Goal: Task Accomplishment & Management: Complete application form

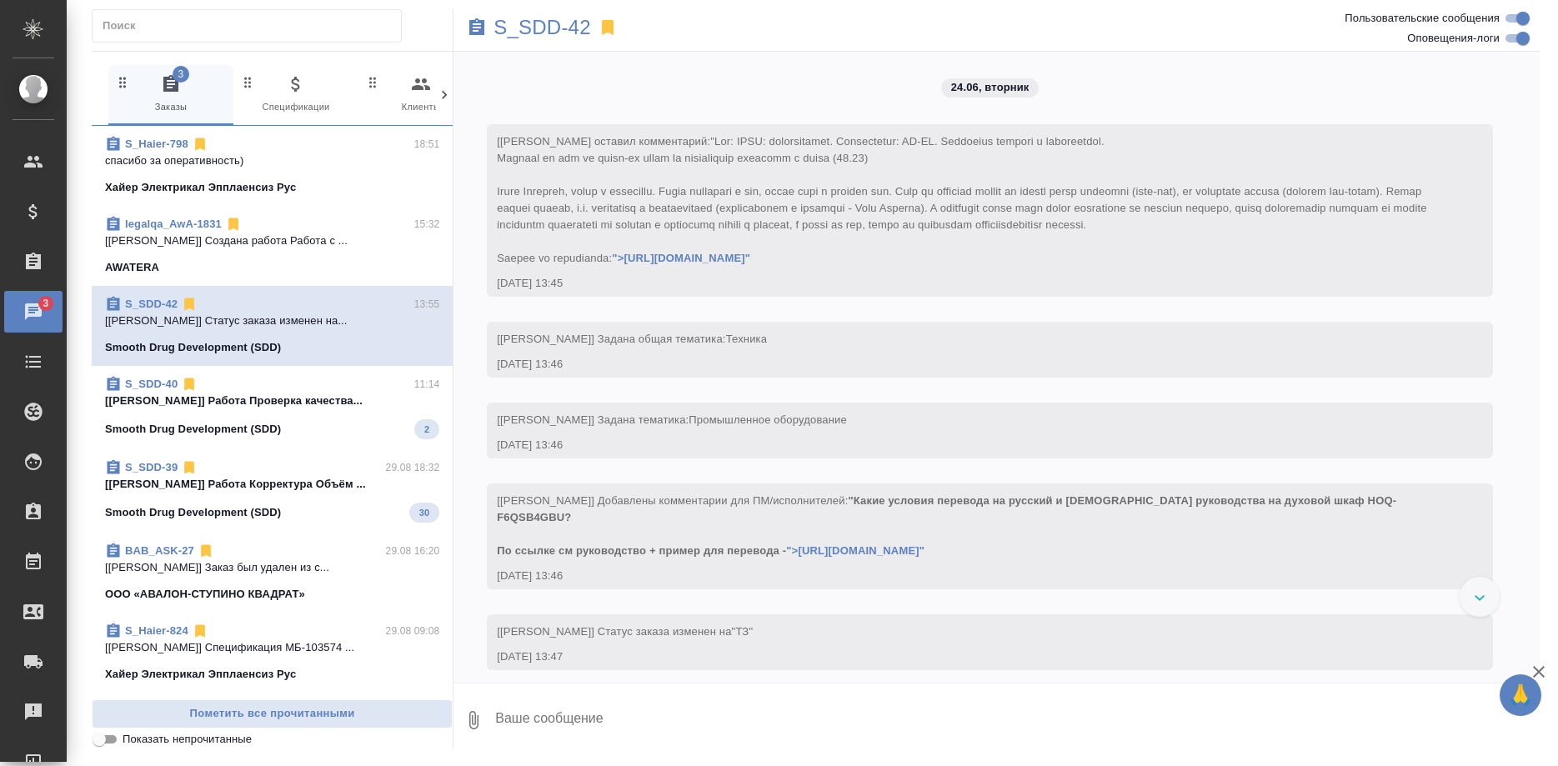
click at [263, 394] on p "[[PERSON_NAME]] Работа Проверка качества..." at bounding box center [272, 401] width 334 height 17
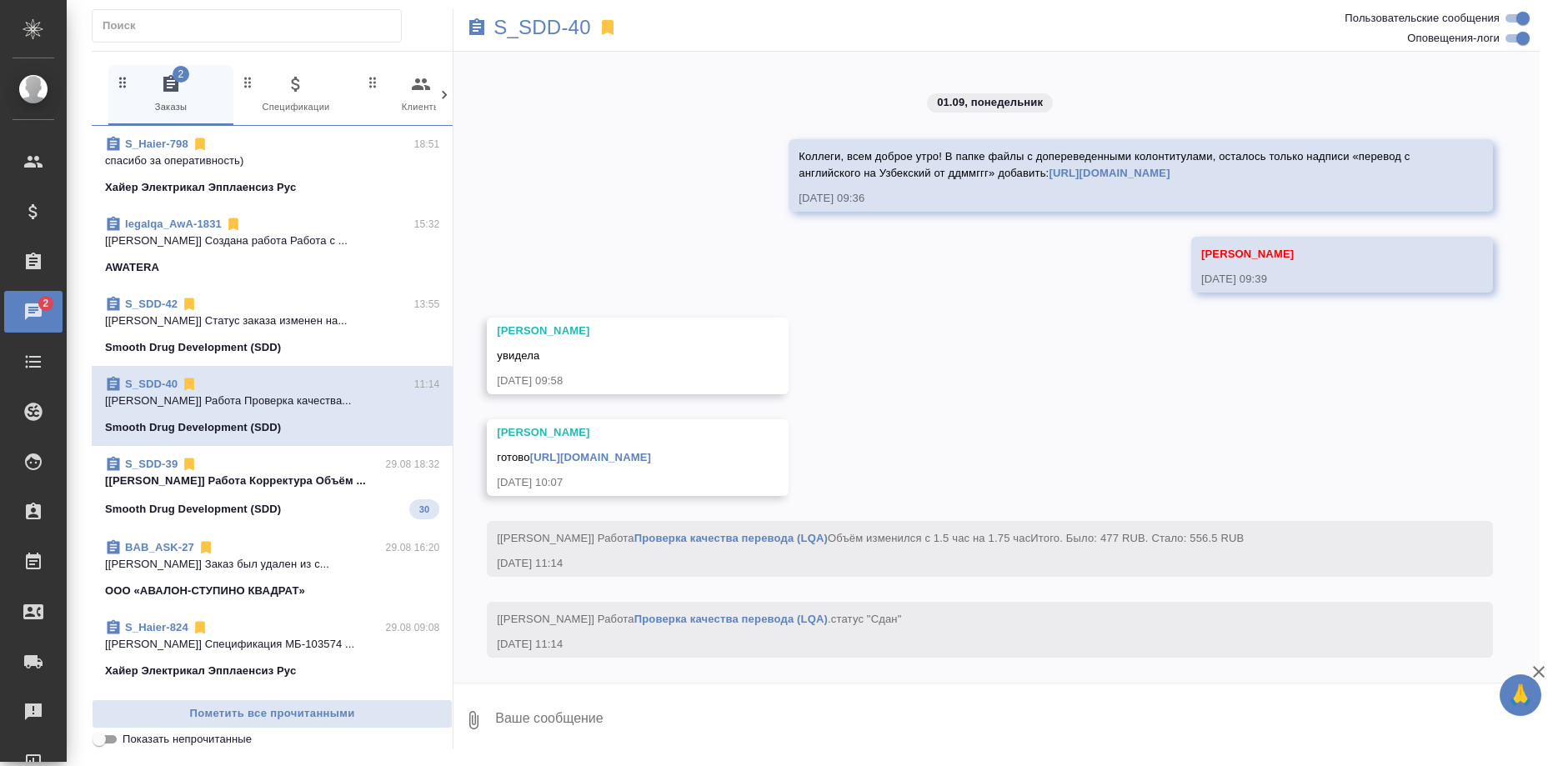
scroll to position [11663, 0]
click at [539, 29] on p "S_SDD-40" at bounding box center [543, 27] width 98 height 17
click at [311, 459] on div "S_SDD-39 29.08 18:32" at bounding box center [272, 464] width 334 height 17
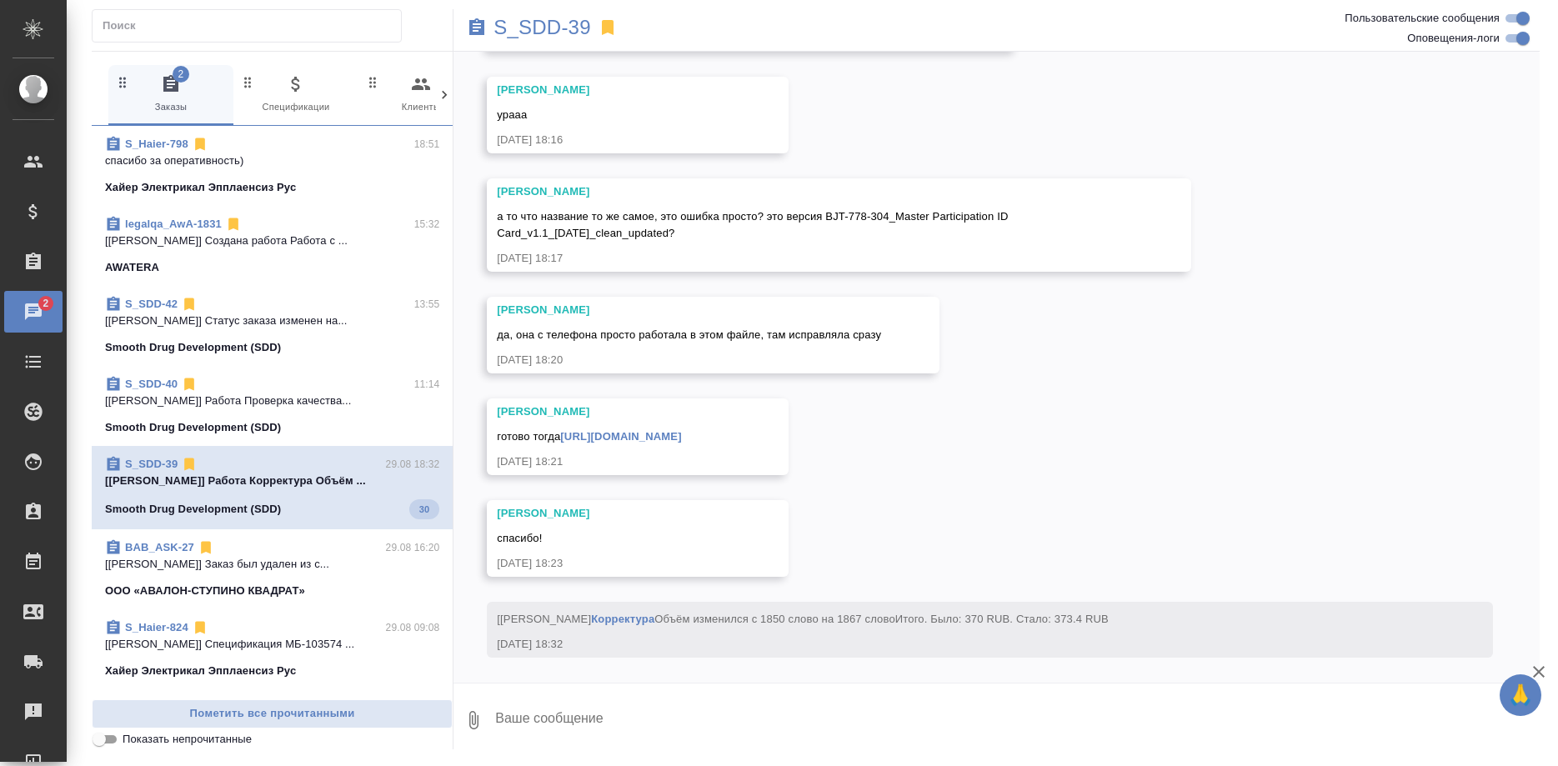
scroll to position [29722, 0]
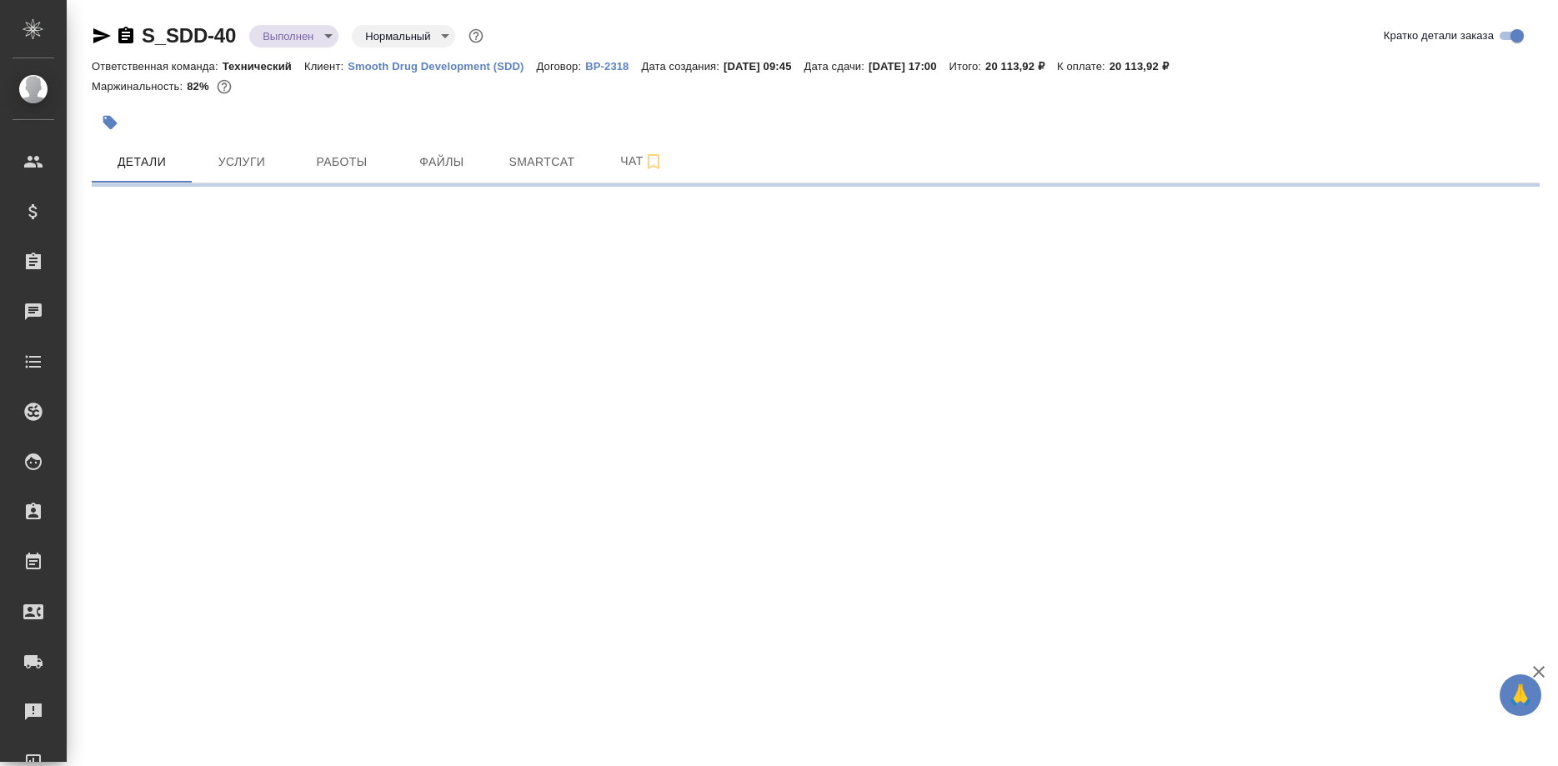
select select "RU"
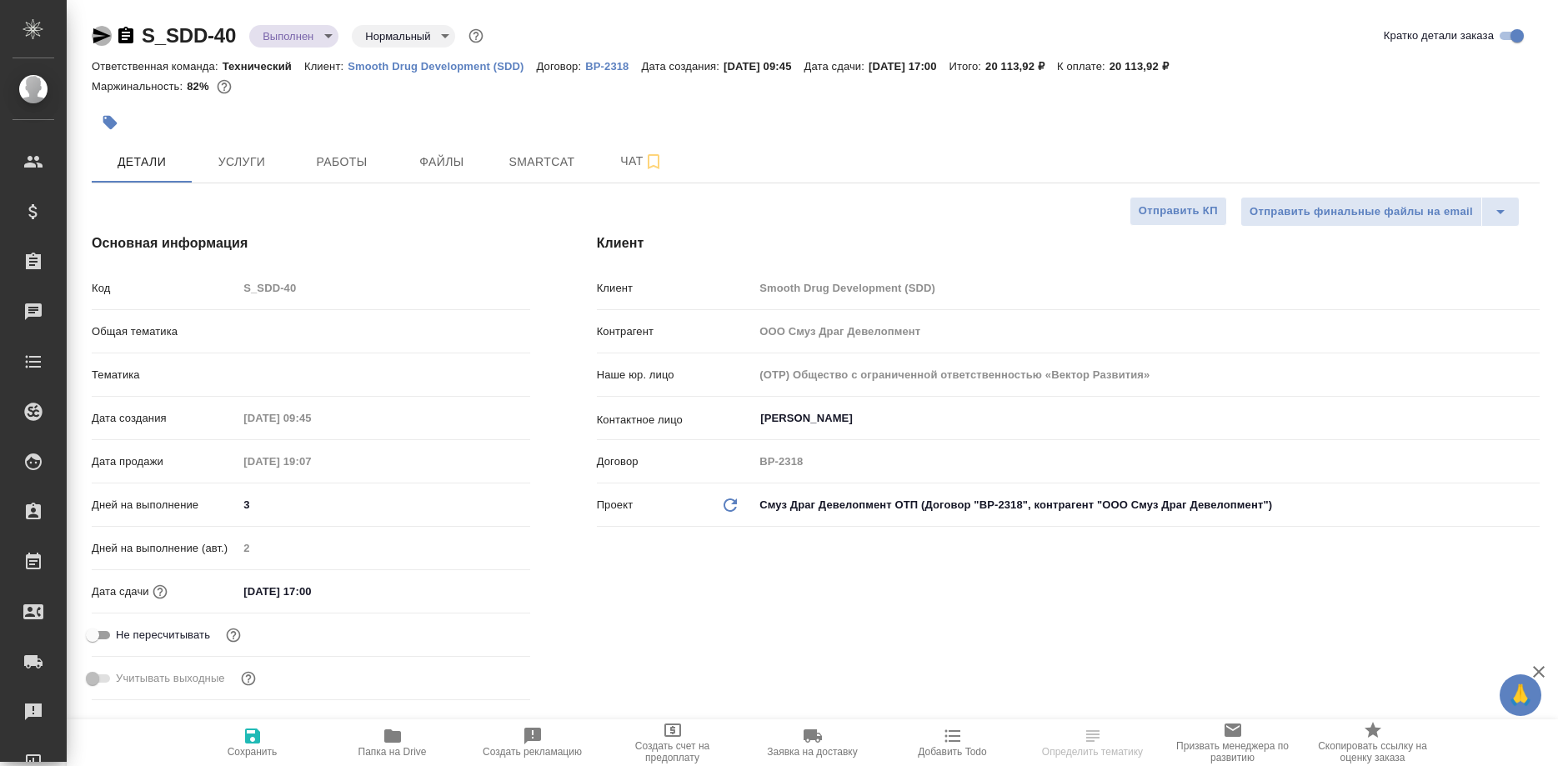
type textarea "x"
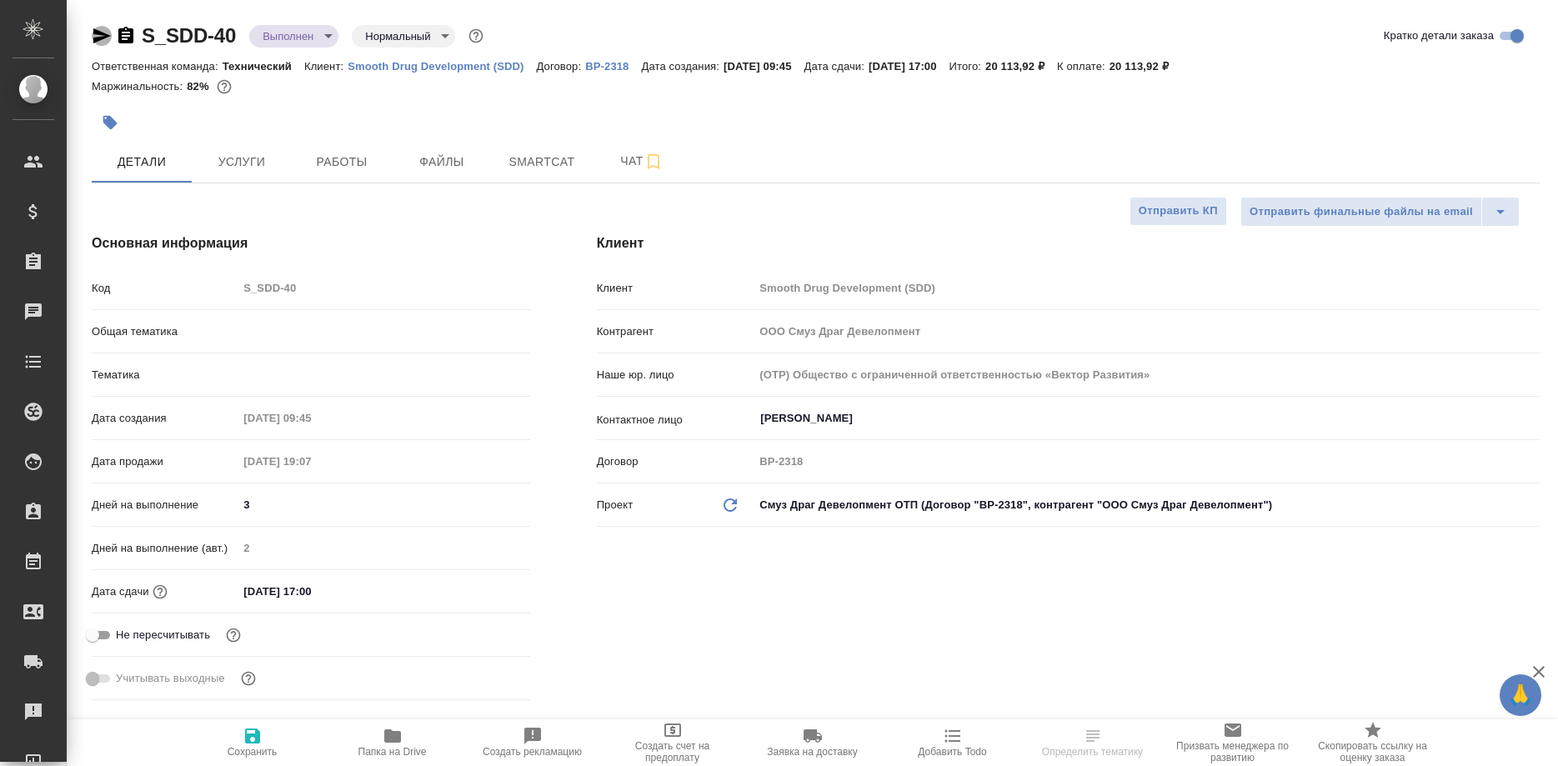
type textarea "x"
click at [93, 29] on icon "button" at bounding box center [102, 36] width 20 height 20
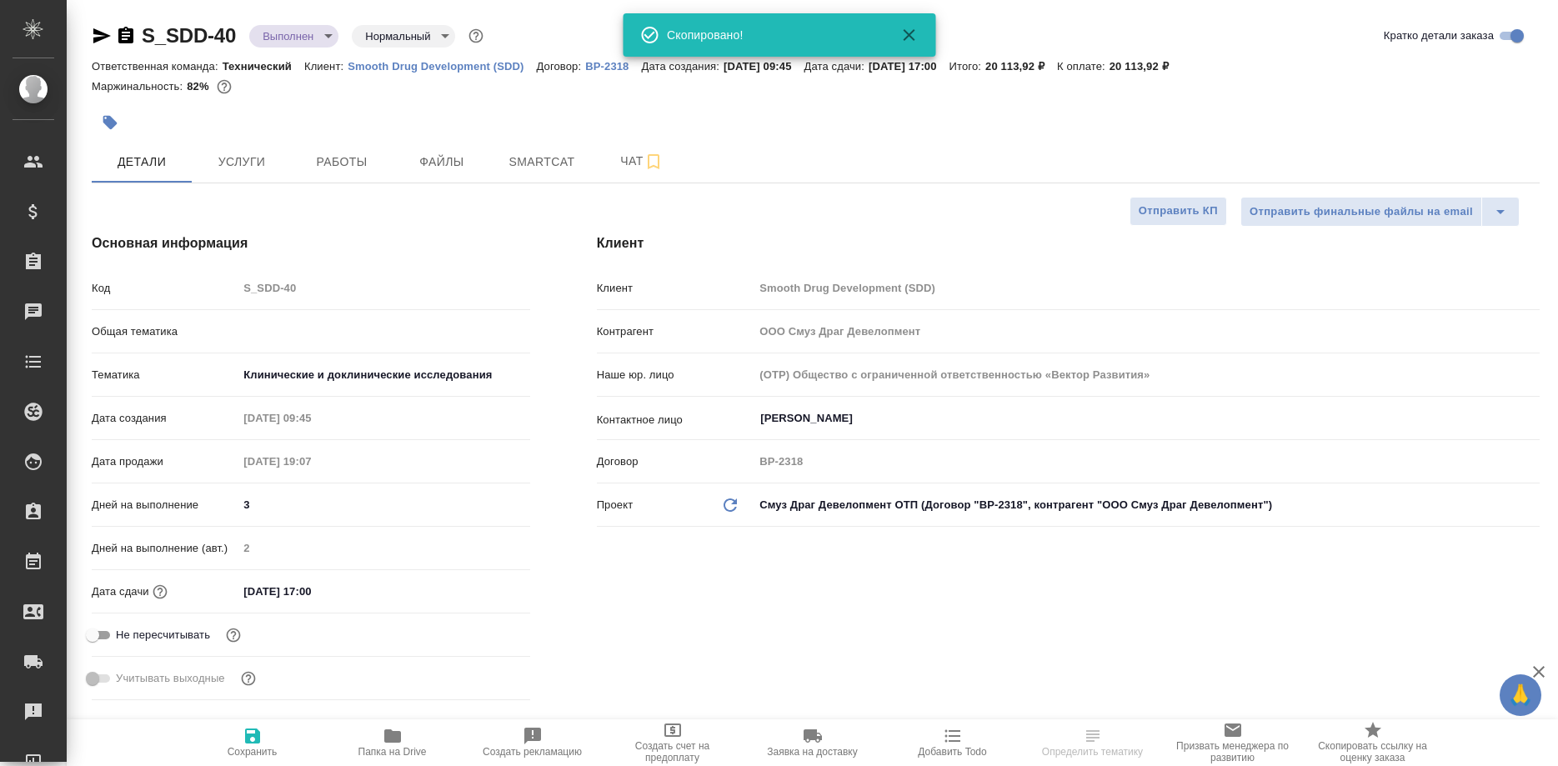
type input "Технический"
type input "[PERSON_NAME]"
type input "Павлова Антонина a.pavlova"
type textarea "x"
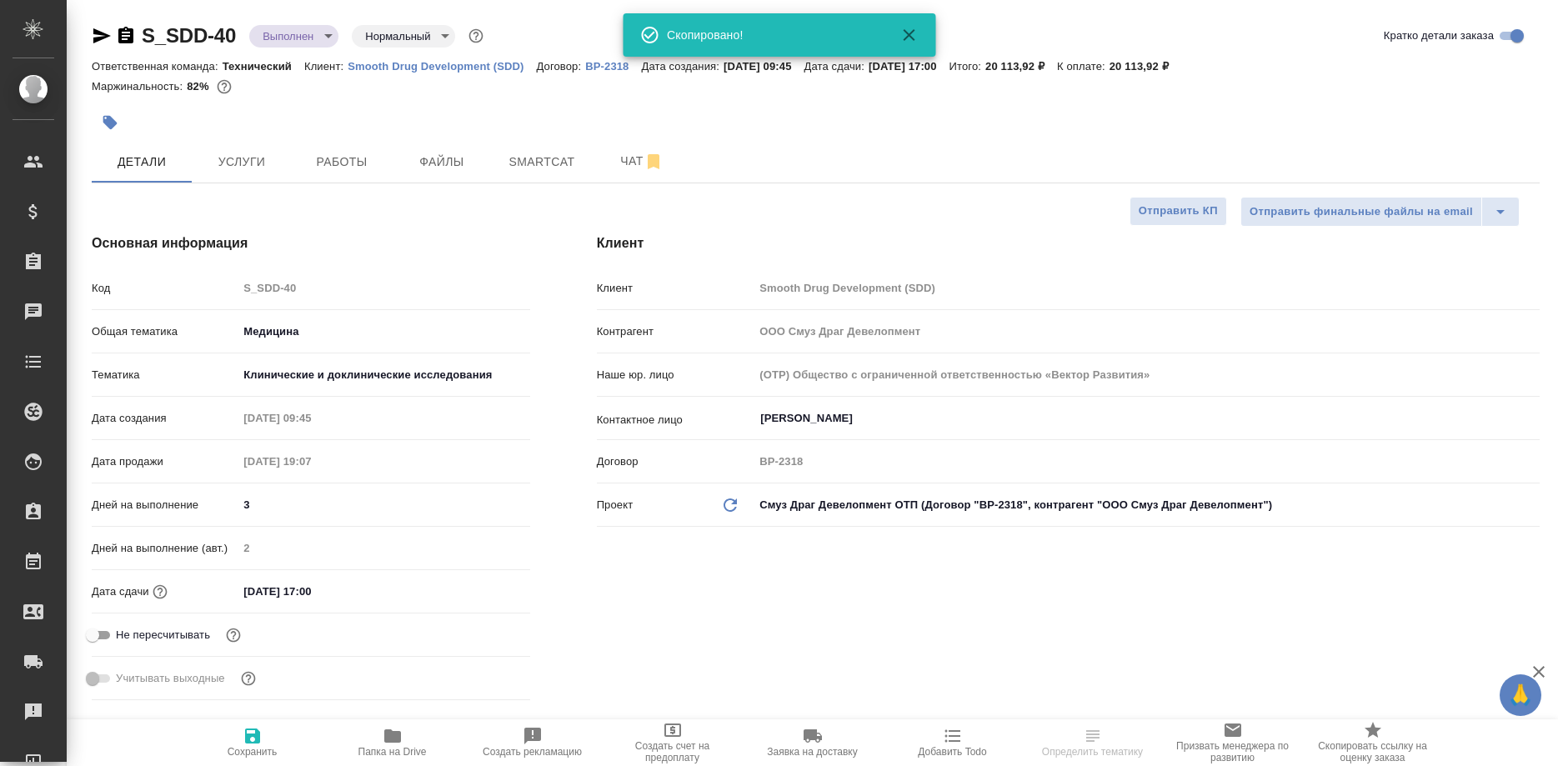
type textarea "x"
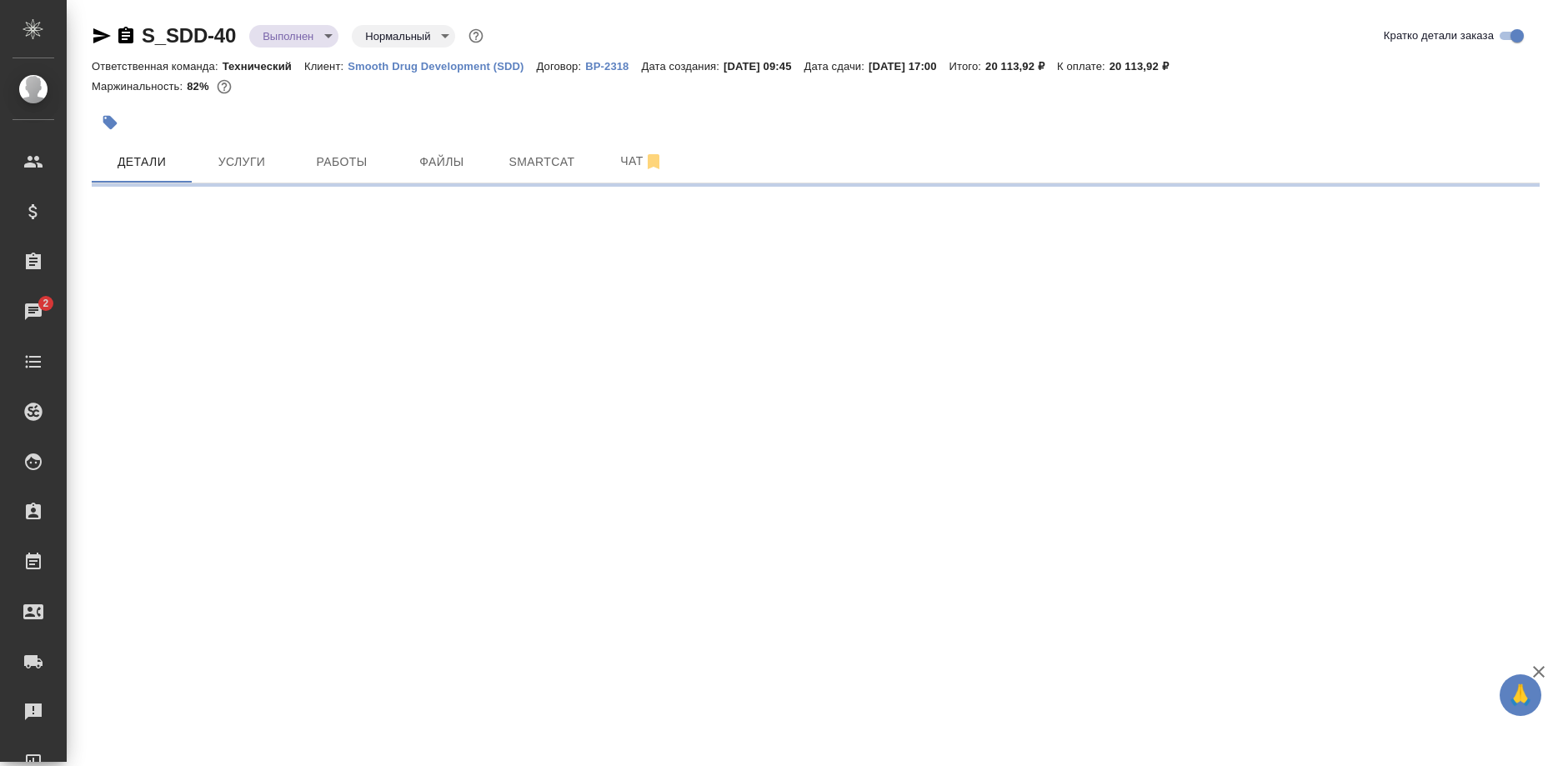
select select "RU"
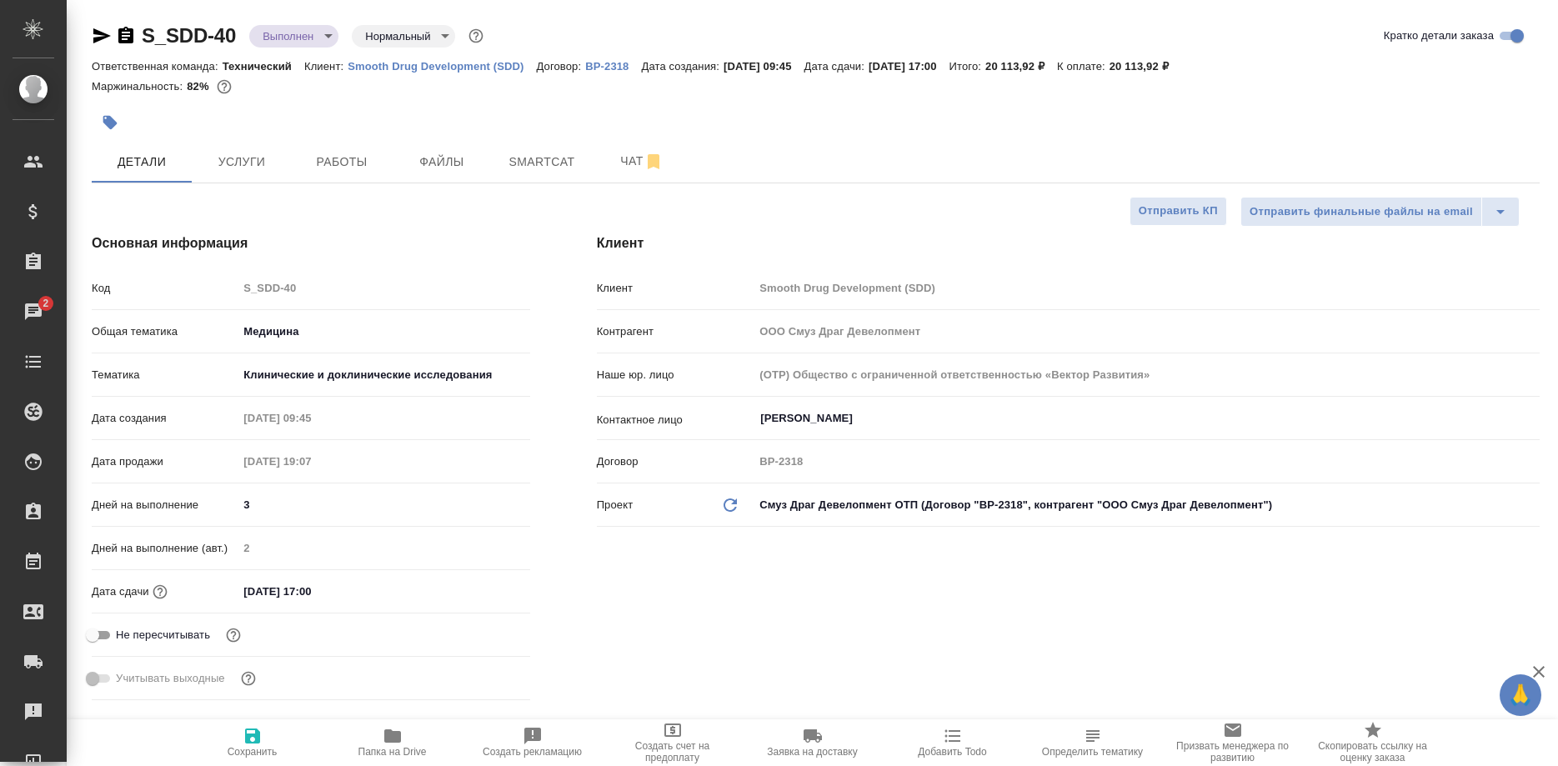
type textarea "x"
